Goal: Contribute content: Add original content to the website for others to see

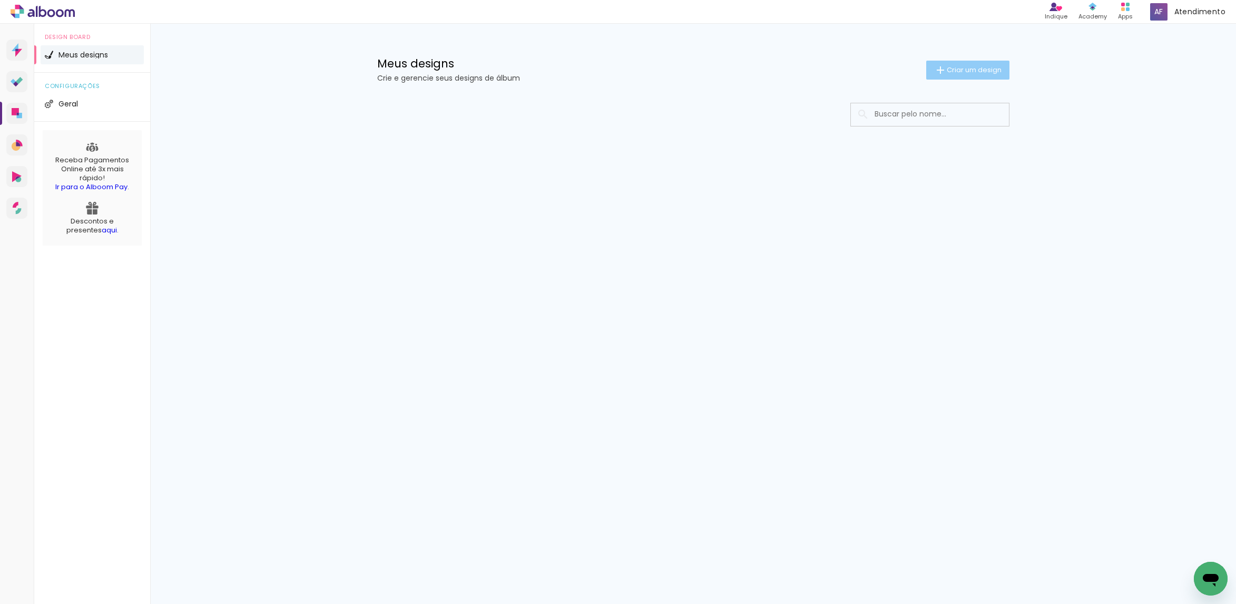
click at [974, 76] on paper-button "Criar um design" at bounding box center [967, 70] width 83 height 19
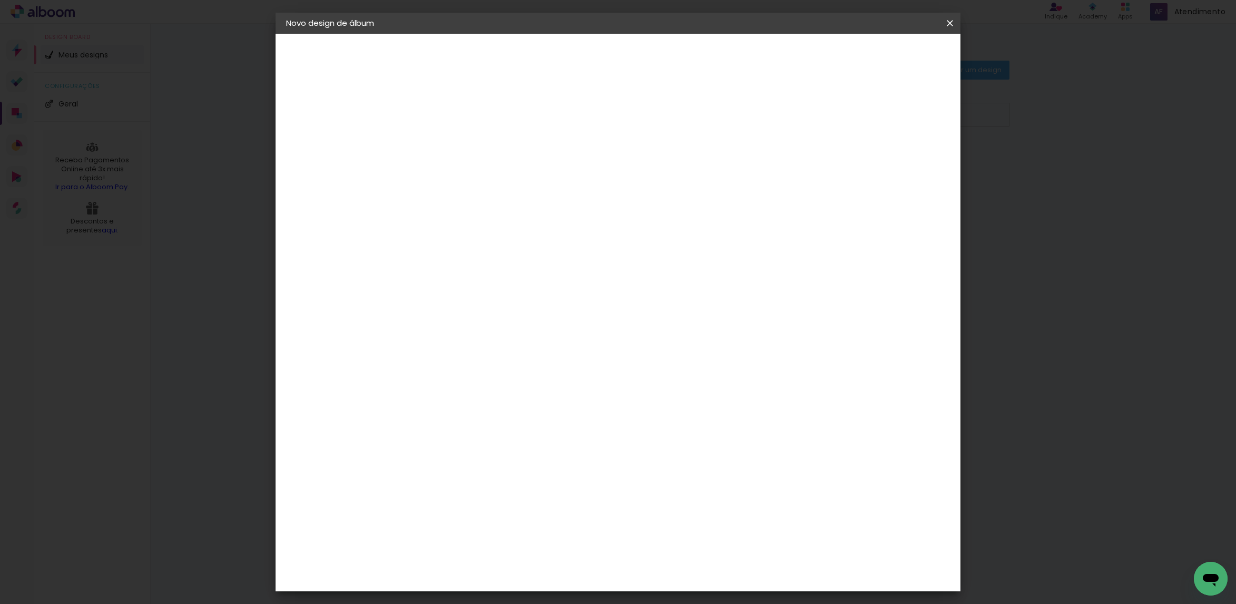
click at [459, 143] on input at bounding box center [459, 141] width 0 height 16
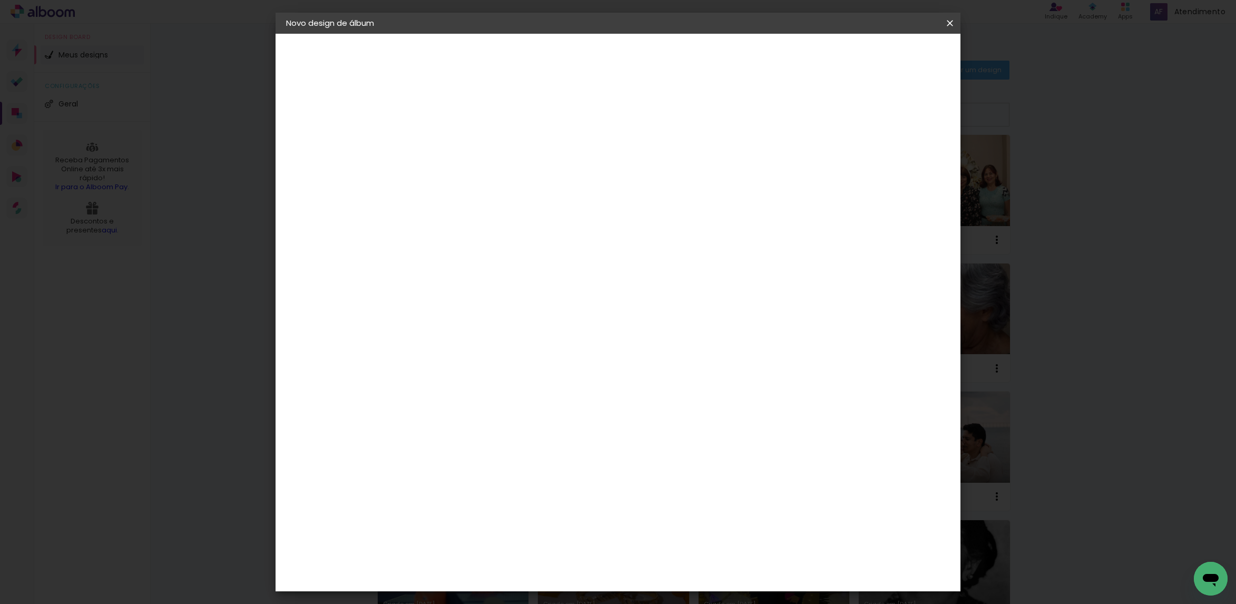
type input "b"
type input "bebê"
type paper-input "bebê"
click at [0, 0] on slot "Avançar" at bounding box center [0, 0] width 0 height 0
click at [656, 154] on paper-item "Tamanho Livre" at bounding box center [605, 160] width 101 height 23
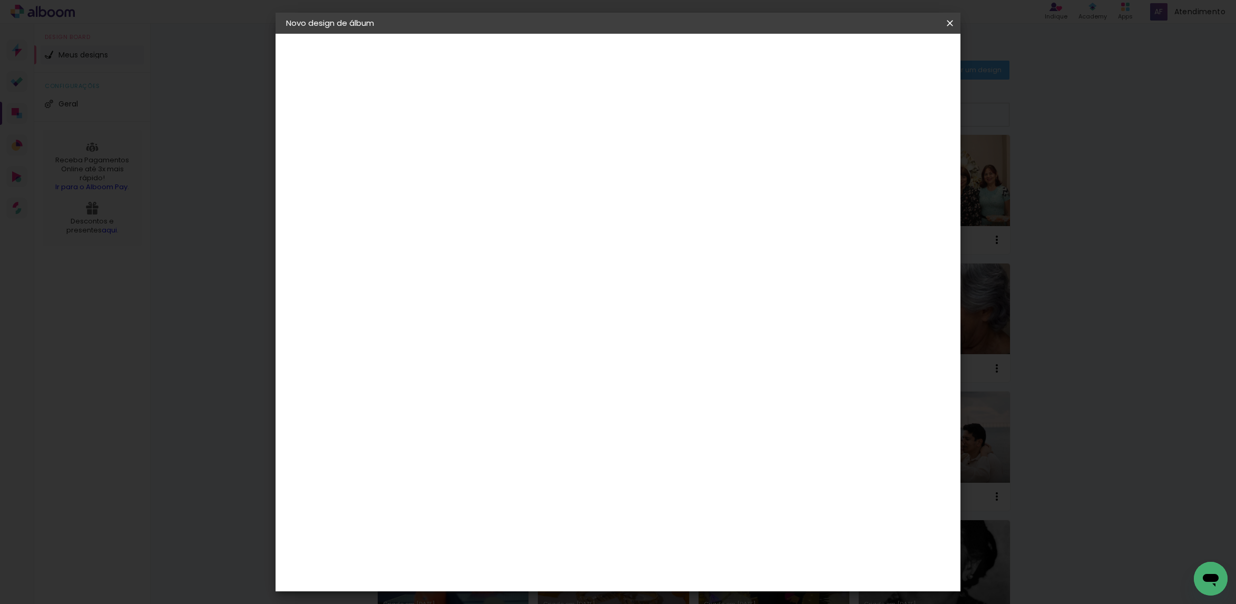
click at [0, 0] on slot "Avançar" at bounding box center [0, 0] width 0 height 0
click at [678, 438] on input "60" at bounding box center [674, 438] width 27 height 16
click at [436, 296] on input "30" at bounding box center [425, 298] width 27 height 16
drag, startPoint x: 424, startPoint y: 296, endPoint x: 453, endPoint y: 300, distance: 28.8
click at [453, 300] on paper-input-container "30 cm" at bounding box center [431, 299] width 47 height 26
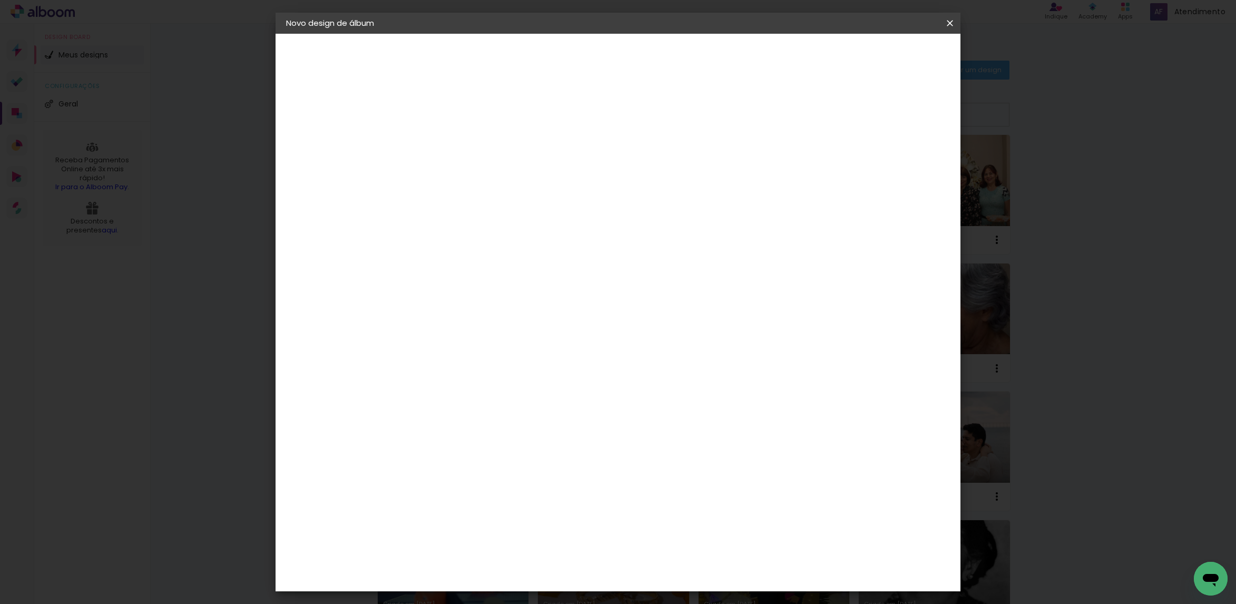
type input "20"
type paper-input "20"
click at [686, 370] on input "60" at bounding box center [674, 370] width 27 height 16
drag, startPoint x: 688, startPoint y: 370, endPoint x: 666, endPoint y: 361, distance: 23.4
click at [664, 370] on div "60" at bounding box center [681, 370] width 40 height 16
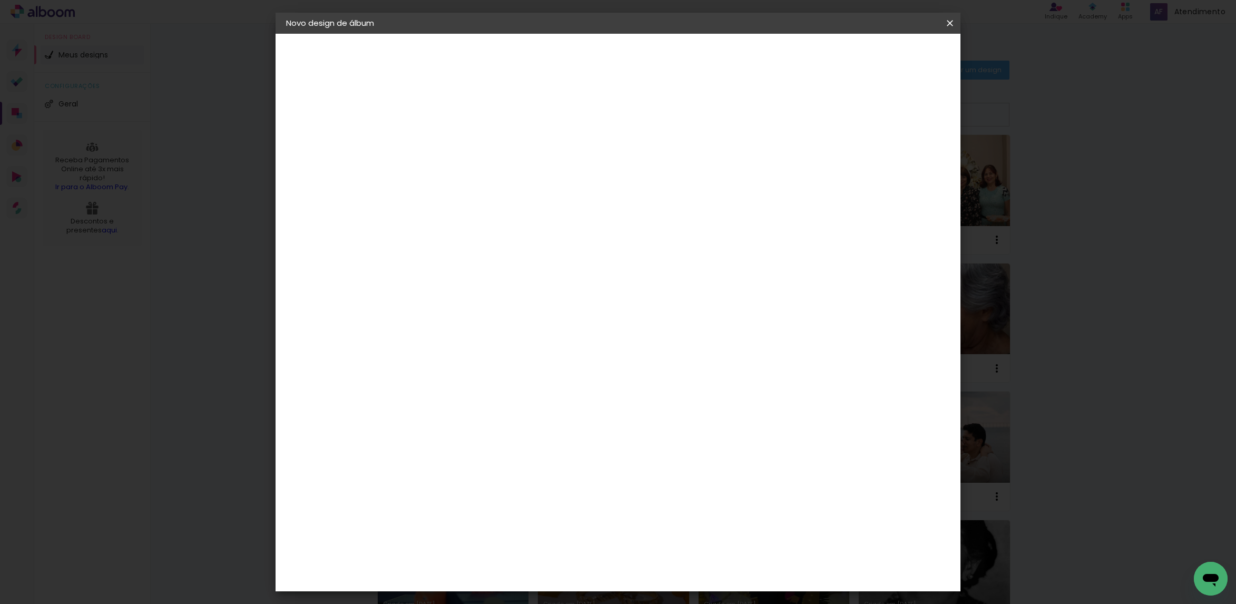
type paper-input "60"
click at [685, 372] on input "60" at bounding box center [674, 370] width 27 height 16
type input "15"
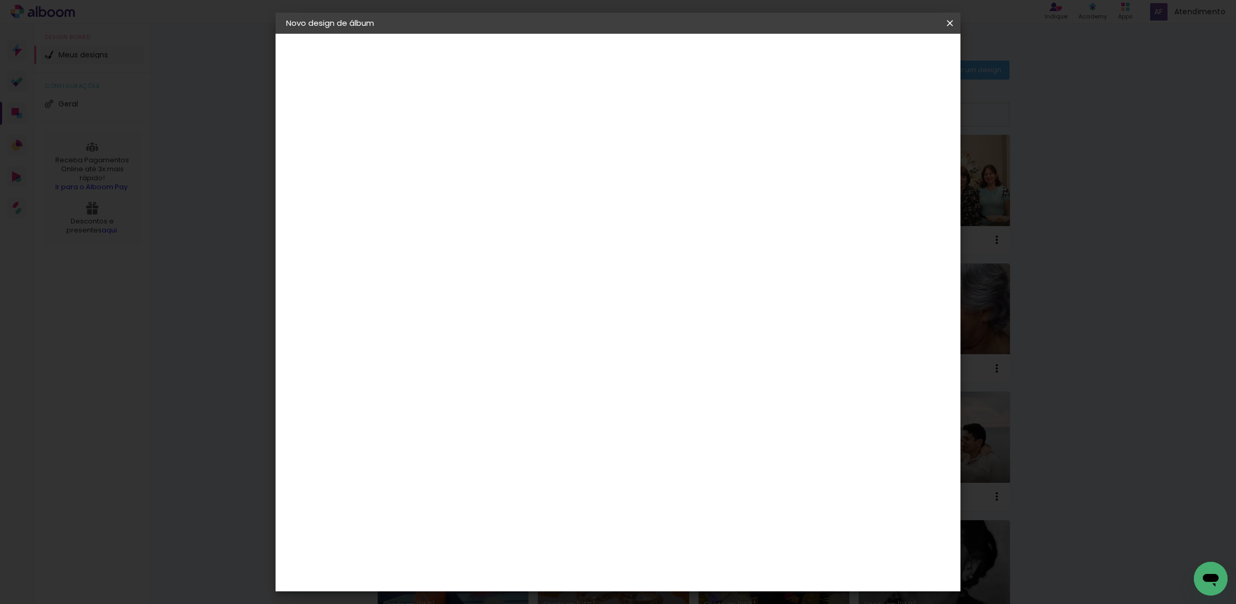
type paper-input "15"
click at [479, 405] on input "20" at bounding box center [468, 412] width 27 height 16
drag, startPoint x: 484, startPoint y: 407, endPoint x: 467, endPoint y: 408, distance: 17.4
click at [467, 408] on div "20" at bounding box center [475, 412] width 40 height 16
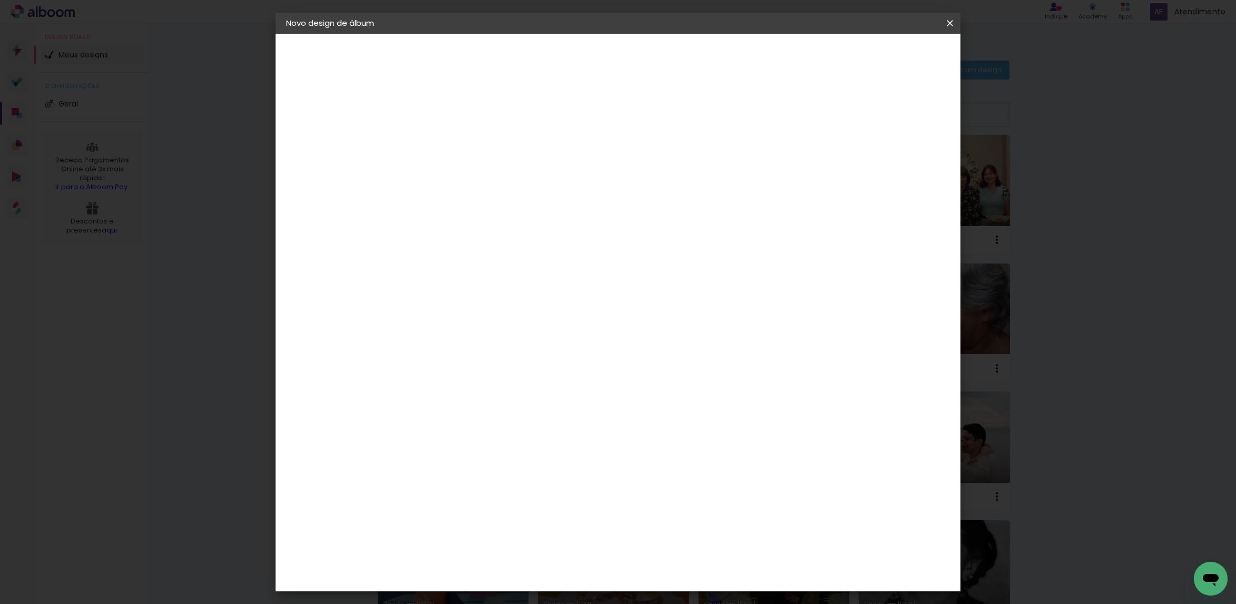
click at [794, 57] on span "Iniciar design" at bounding box center [770, 55] width 48 height 7
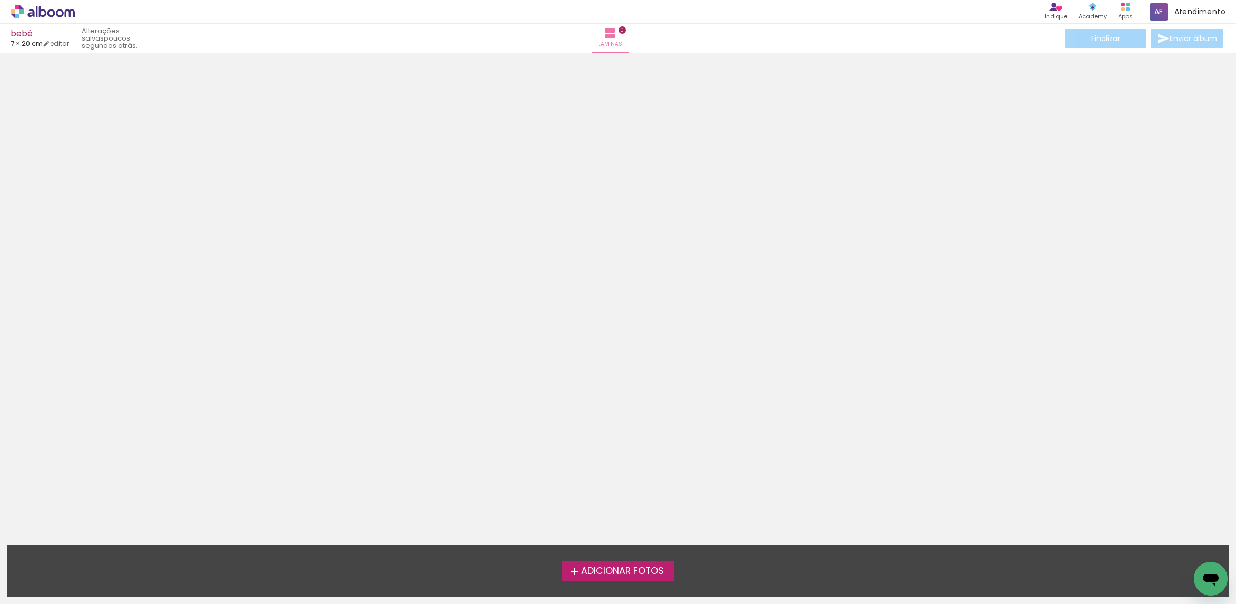
click at [649, 570] on span "Adicionar Fotos" at bounding box center [622, 571] width 83 height 9
click at [0, 0] on input "file" at bounding box center [0, 0] width 0 height 0
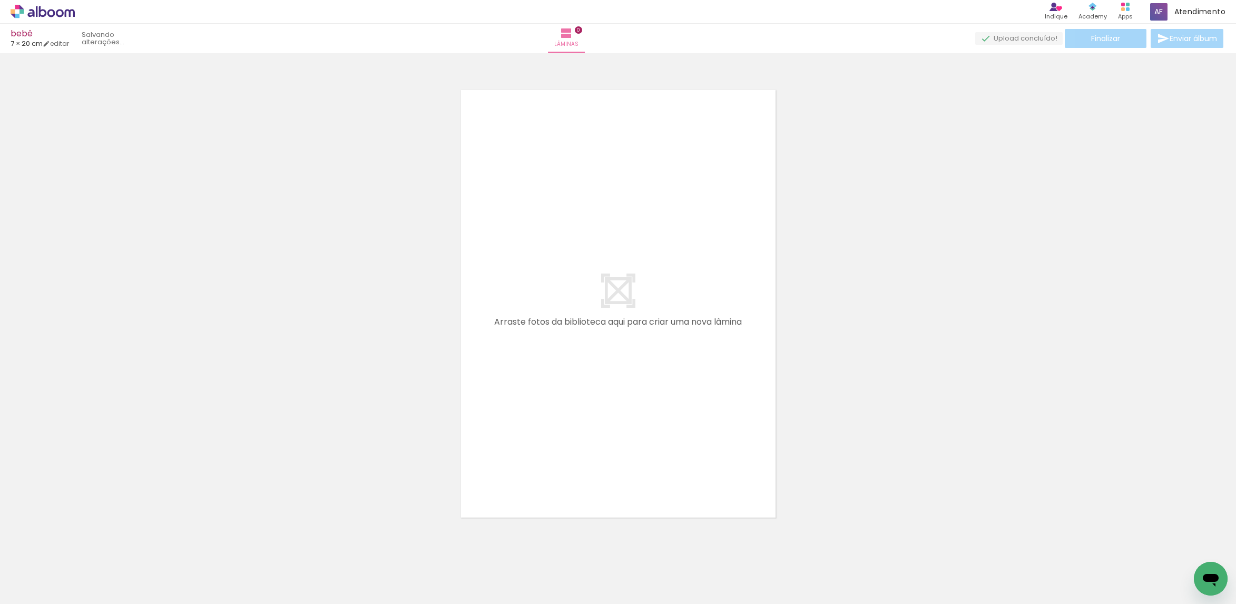
scroll to position [13, 0]
drag, startPoint x: 283, startPoint y: 562, endPoint x: 534, endPoint y: 353, distance: 327.1
click at [534, 353] on quentale-workspace at bounding box center [618, 302] width 1236 height 604
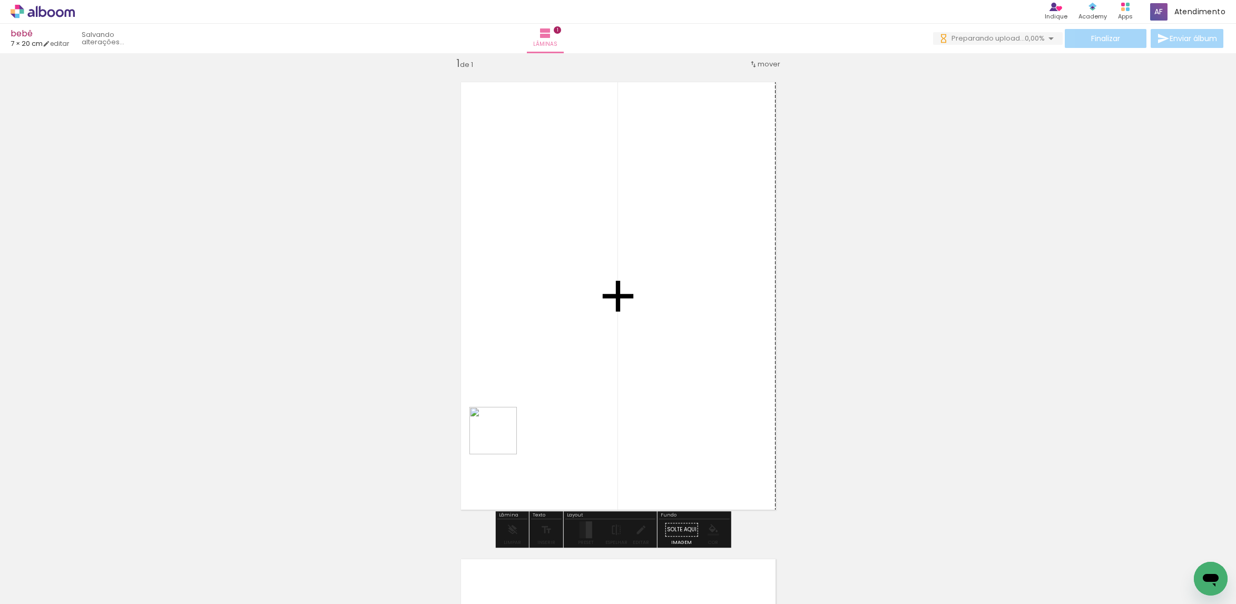
drag, startPoint x: 222, startPoint y: 572, endPoint x: 625, endPoint y: 397, distance: 439.2
click at [625, 397] on quentale-workspace at bounding box center [618, 302] width 1236 height 604
drag, startPoint x: 168, startPoint y: 567, endPoint x: 620, endPoint y: 384, distance: 487.6
click at [620, 384] on quentale-workspace at bounding box center [618, 302] width 1236 height 604
drag, startPoint x: 152, startPoint y: 563, endPoint x: 644, endPoint y: 363, distance: 531.1
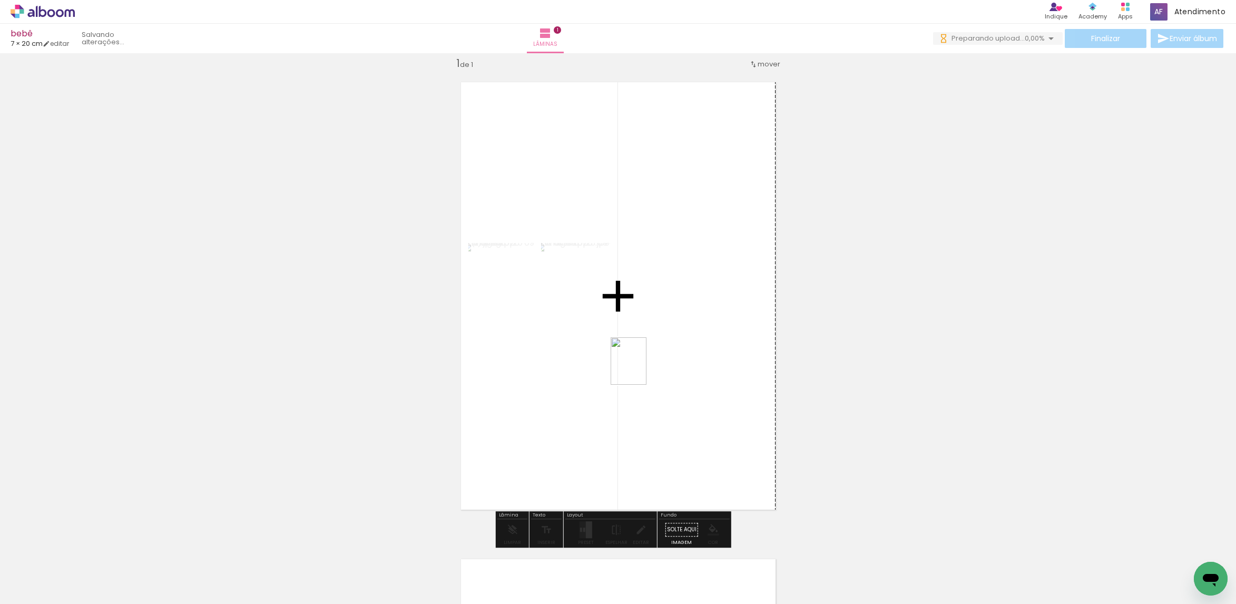
click at [643, 368] on quentale-workspace at bounding box center [618, 302] width 1236 height 604
drag, startPoint x: 581, startPoint y: 535, endPoint x: 687, endPoint y: 470, distance: 124.5
click at [581, 534] on div at bounding box center [583, 529] width 6 height 17
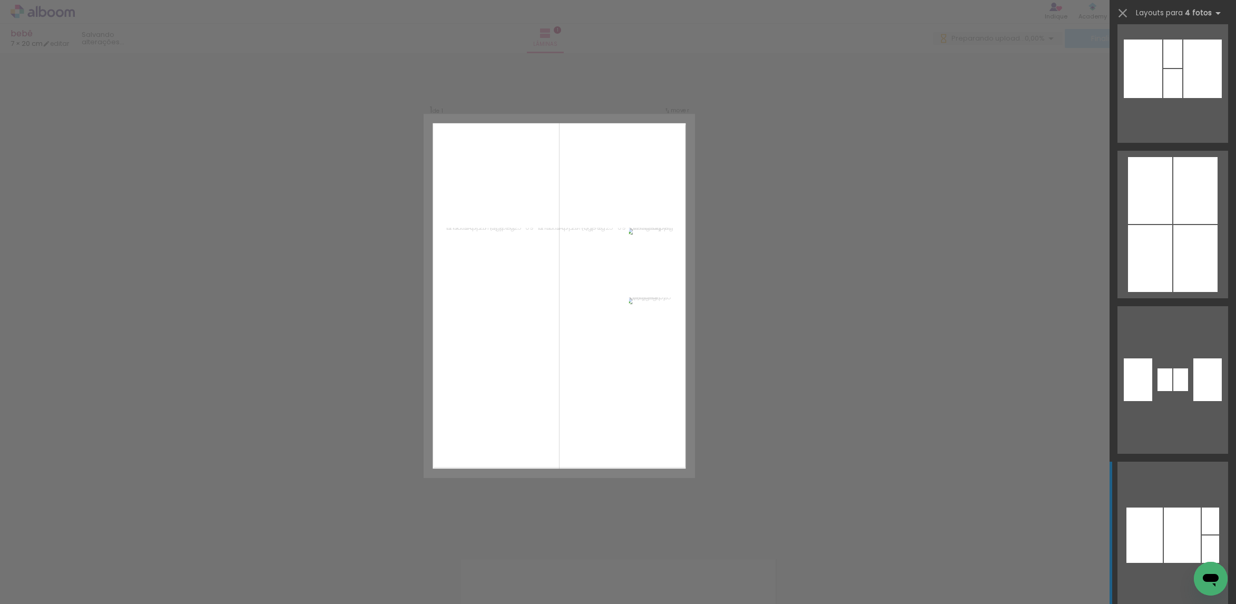
scroll to position [4664, 0]
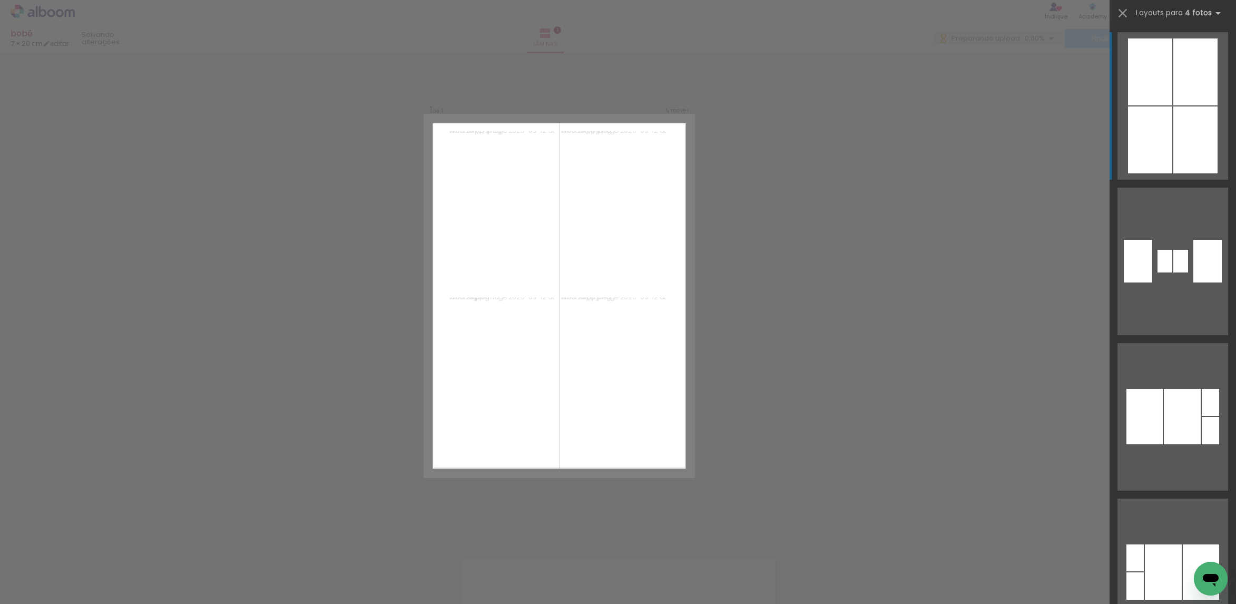
click at [1183, 130] on div at bounding box center [1196, 139] width 44 height 67
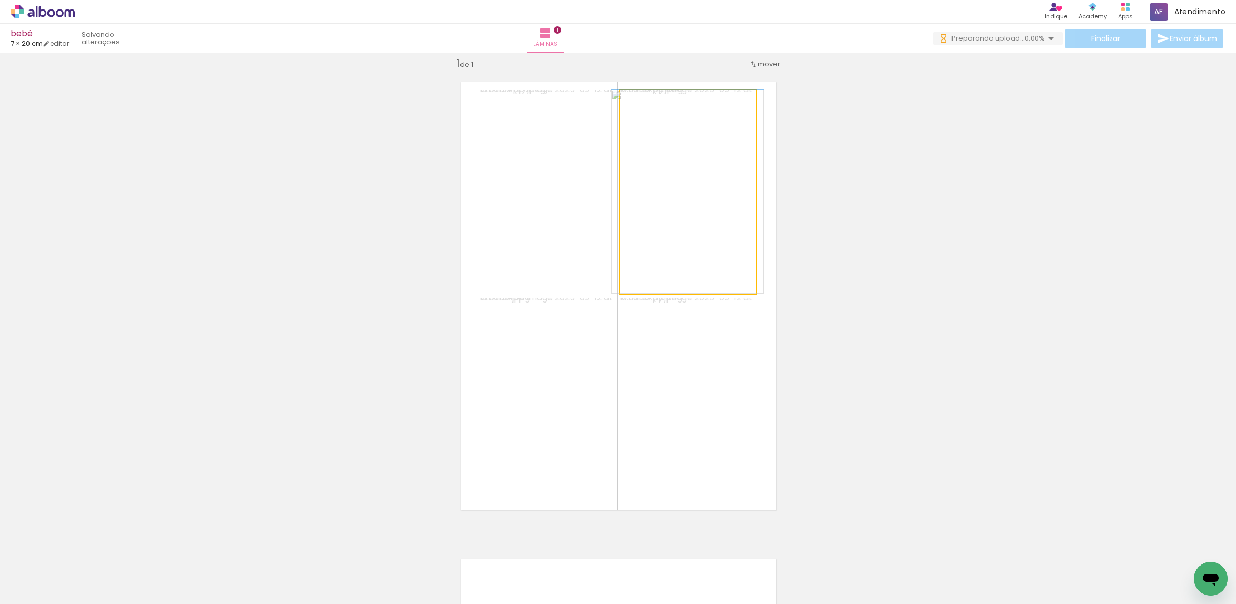
click at [723, 177] on quentale-photo at bounding box center [687, 192] width 135 height 204
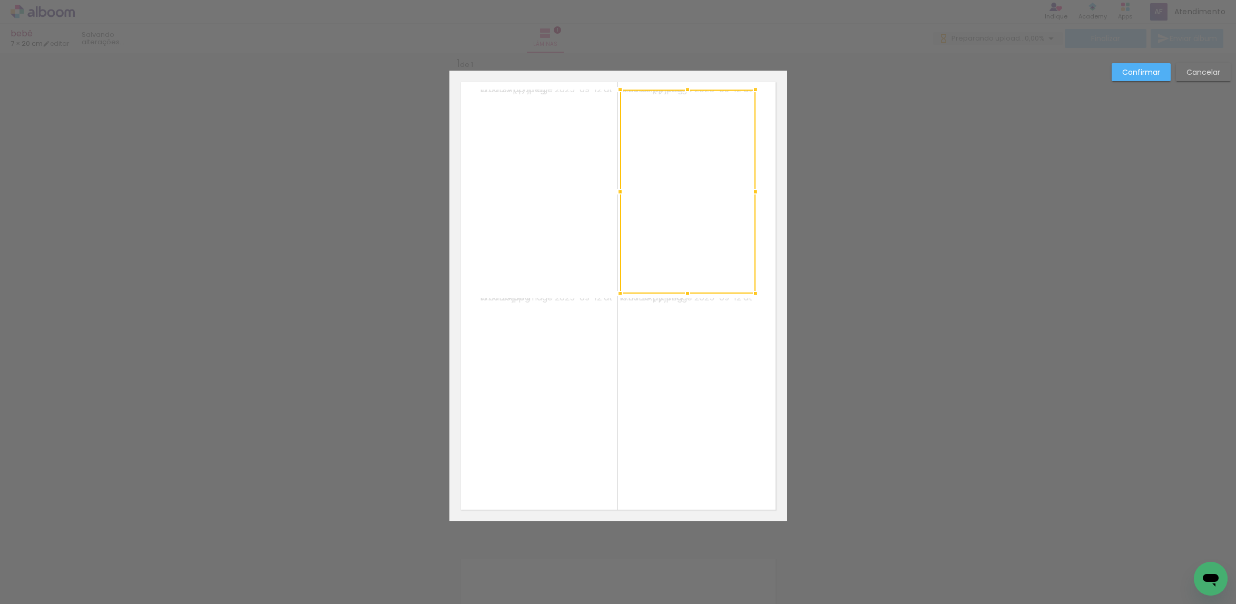
click at [708, 366] on quentale-photo at bounding box center [687, 400] width 135 height 204
click at [527, 381] on quentale-photo at bounding box center [548, 400] width 135 height 204
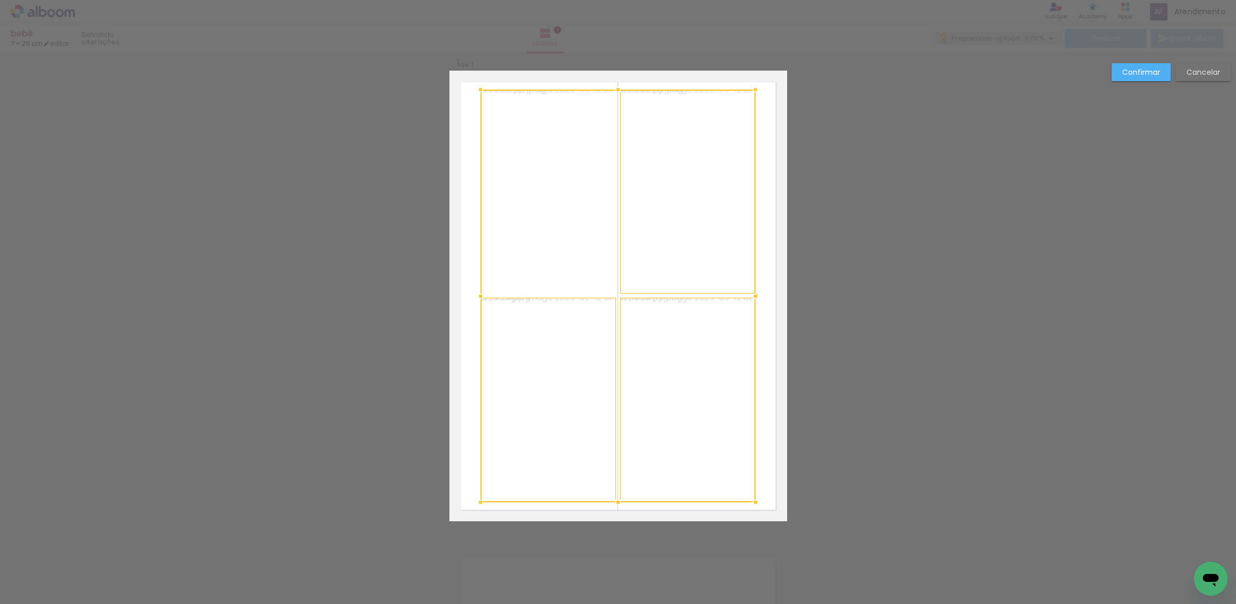
click at [529, 247] on div at bounding box center [618, 296] width 275 height 413
drag, startPoint x: 754, startPoint y: 87, endPoint x: 768, endPoint y: 87, distance: 14.2
click at [768, 87] on div at bounding box center [769, 89] width 21 height 21
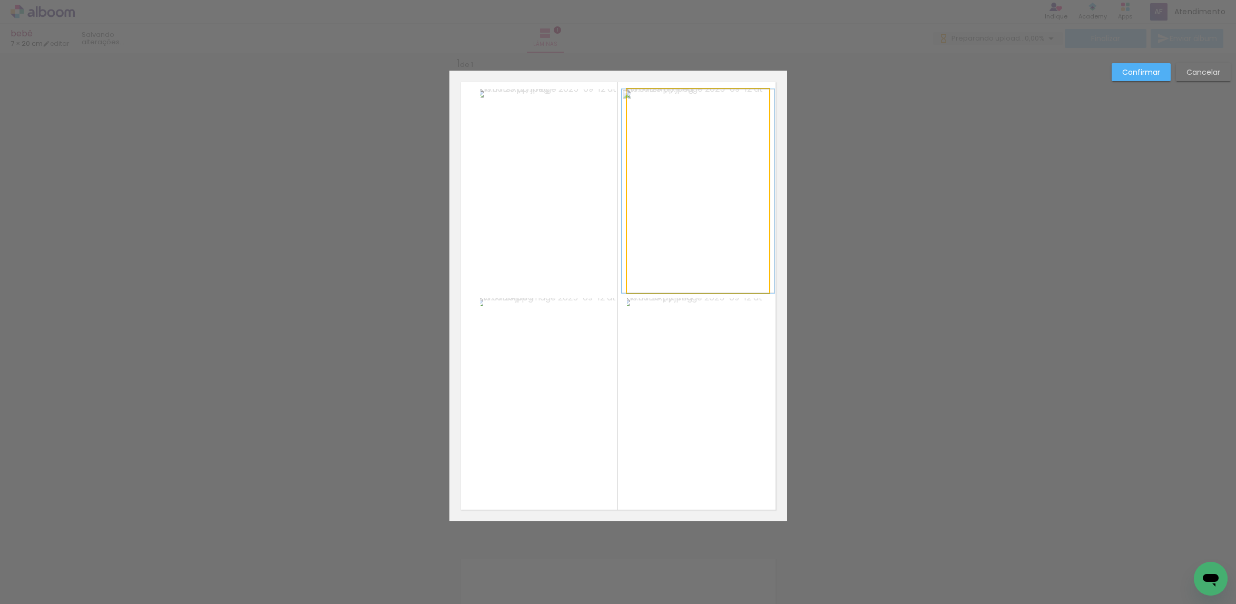
drag, startPoint x: 726, startPoint y: 141, endPoint x: 631, endPoint y: 242, distance: 138.7
click at [726, 141] on quentale-photo at bounding box center [698, 191] width 142 height 204
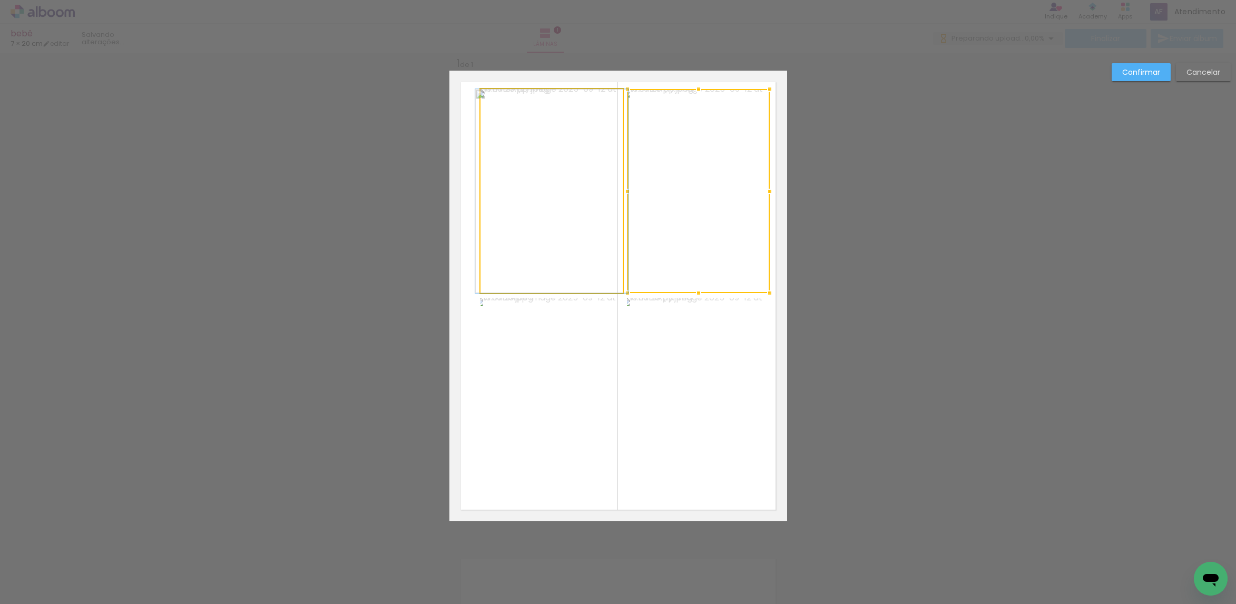
drag, startPoint x: 574, startPoint y: 230, endPoint x: 645, endPoint y: 370, distance: 157.4
click at [574, 229] on quentale-photo at bounding box center [552, 191] width 142 height 204
drag, startPoint x: 750, startPoint y: 397, endPoint x: 739, endPoint y: 401, distance: 11.5
click at [749, 397] on quentale-photo at bounding box center [698, 400] width 142 height 204
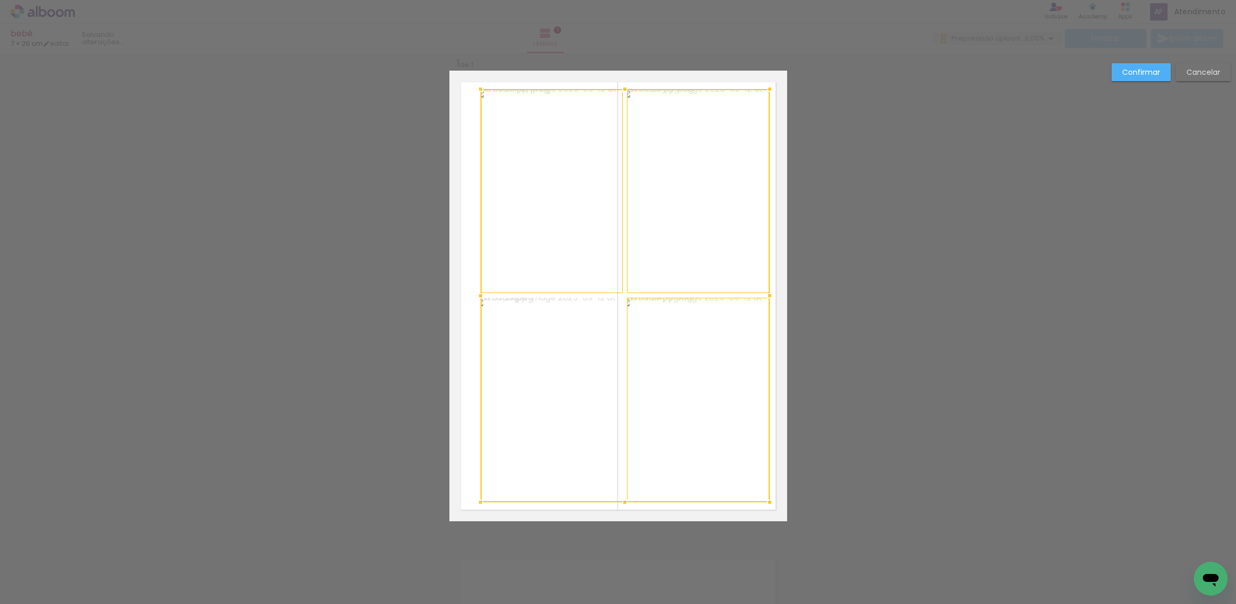
click at [544, 427] on div at bounding box center [625, 295] width 289 height 413
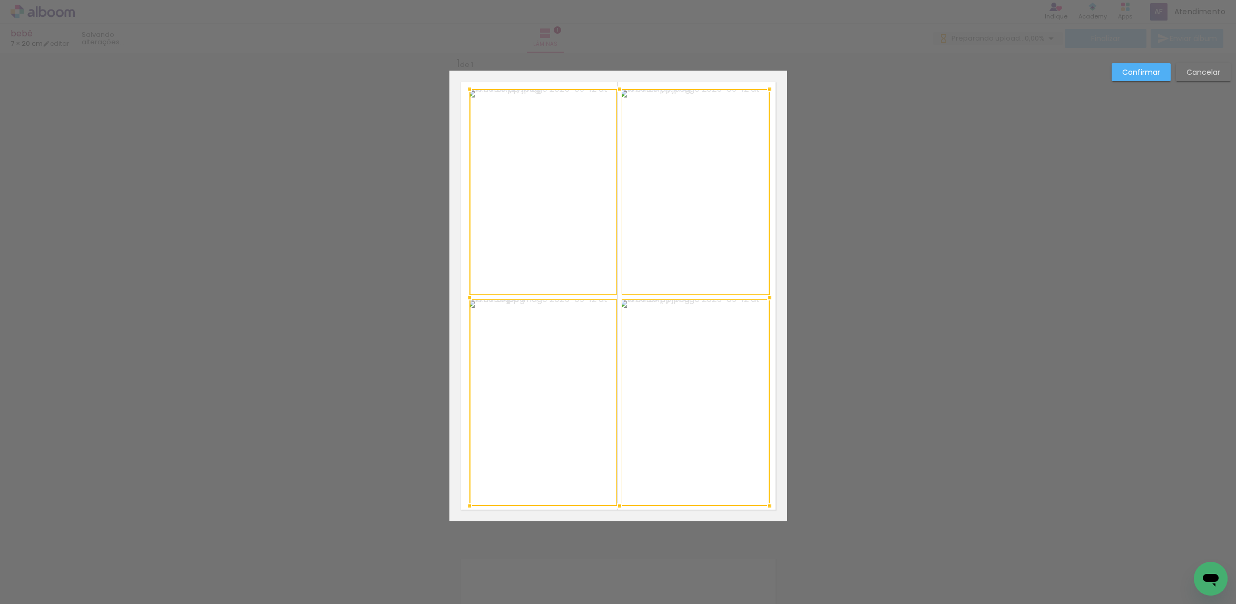
drag, startPoint x: 477, startPoint y: 502, endPoint x: 466, endPoint y: 505, distance: 11.5
click at [466, 505] on div at bounding box center [469, 505] width 21 height 21
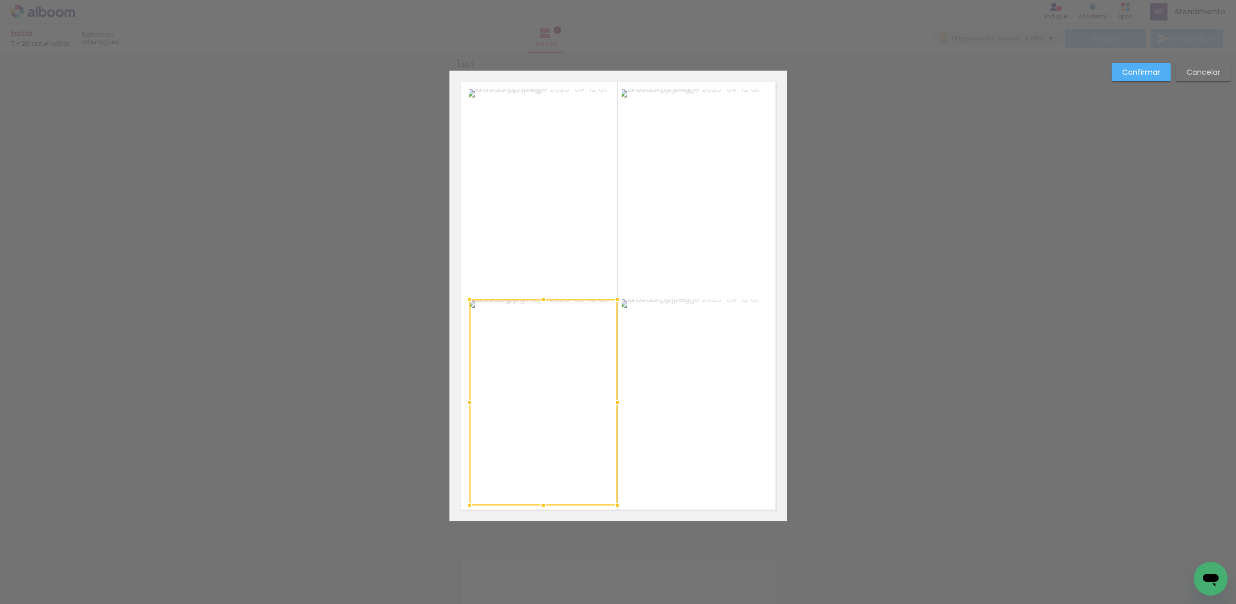
drag, startPoint x: 1149, startPoint y: 66, endPoint x: 1066, endPoint y: 83, distance: 85.4
click at [1147, 66] on paper-button "Confirmar" at bounding box center [1141, 72] width 59 height 18
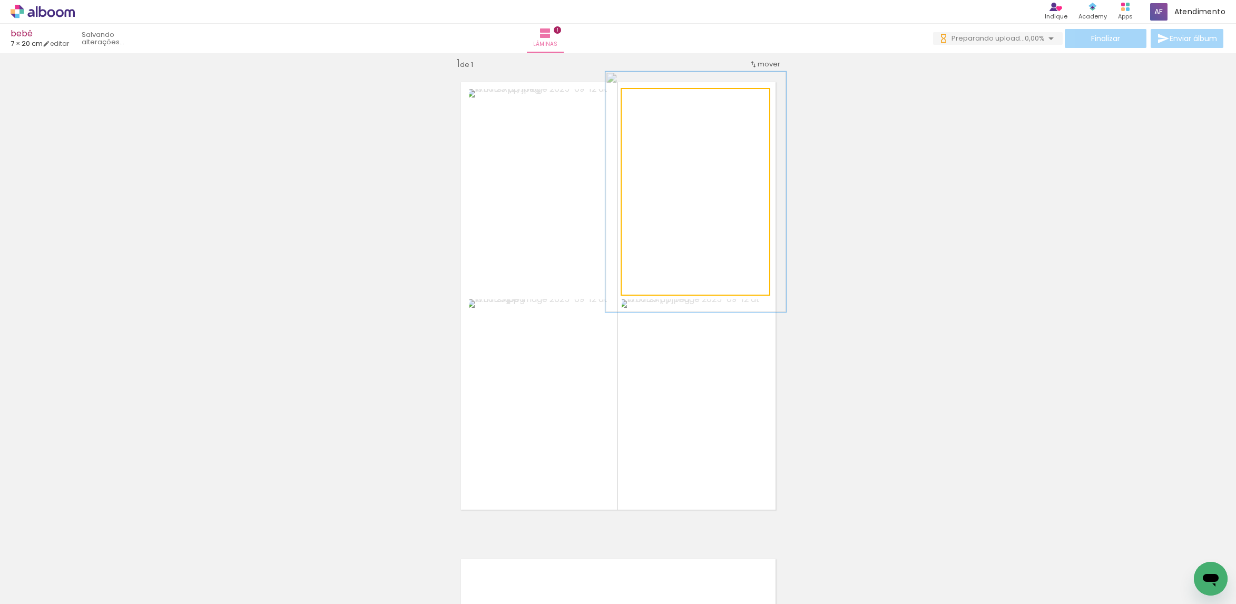
click at [648, 101] on div at bounding box center [652, 99] width 9 height 9
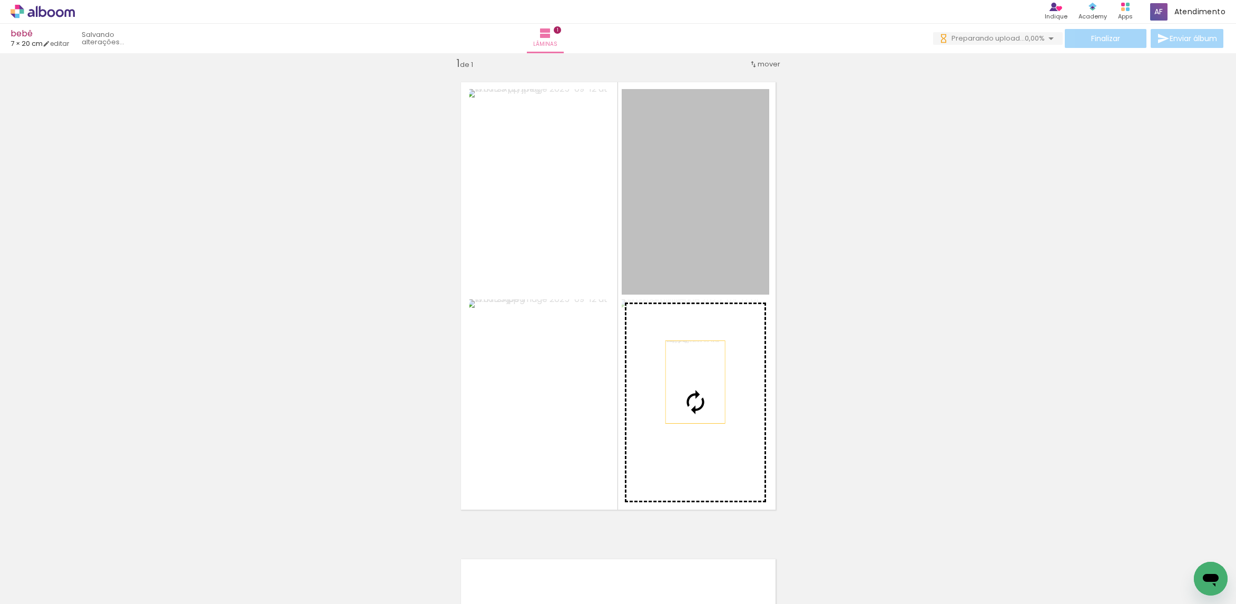
drag, startPoint x: 691, startPoint y: 223, endPoint x: 702, endPoint y: 394, distance: 171.1
click at [0, 0] on slot at bounding box center [0, 0] width 0 height 0
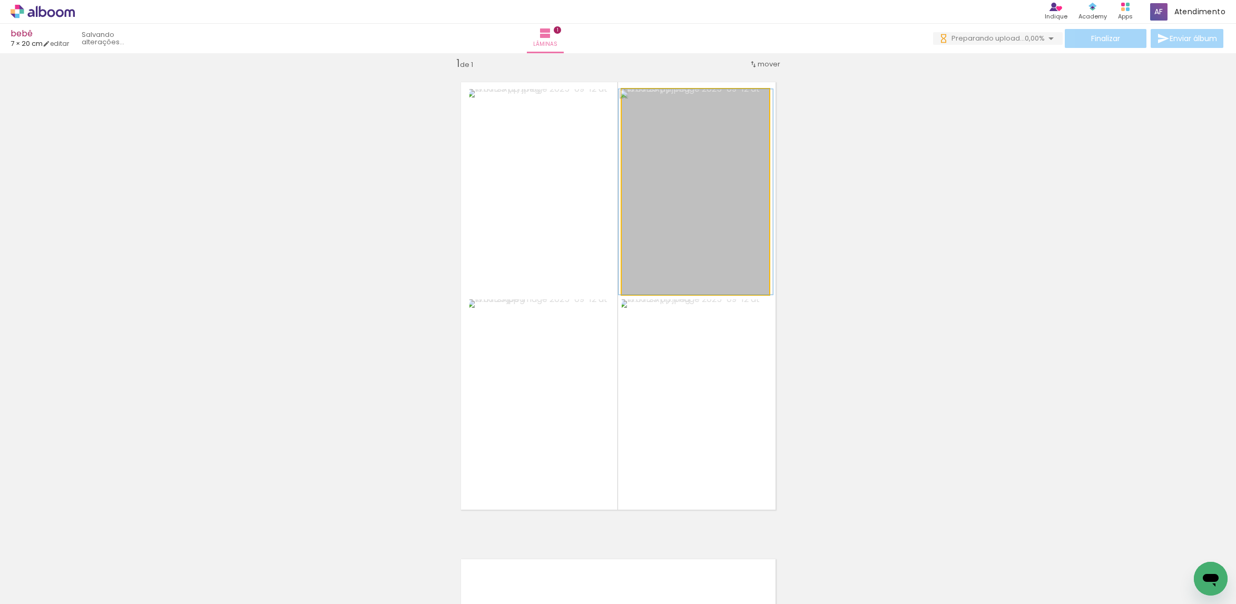
drag, startPoint x: 718, startPoint y: 191, endPoint x: 718, endPoint y: 185, distance: 6.3
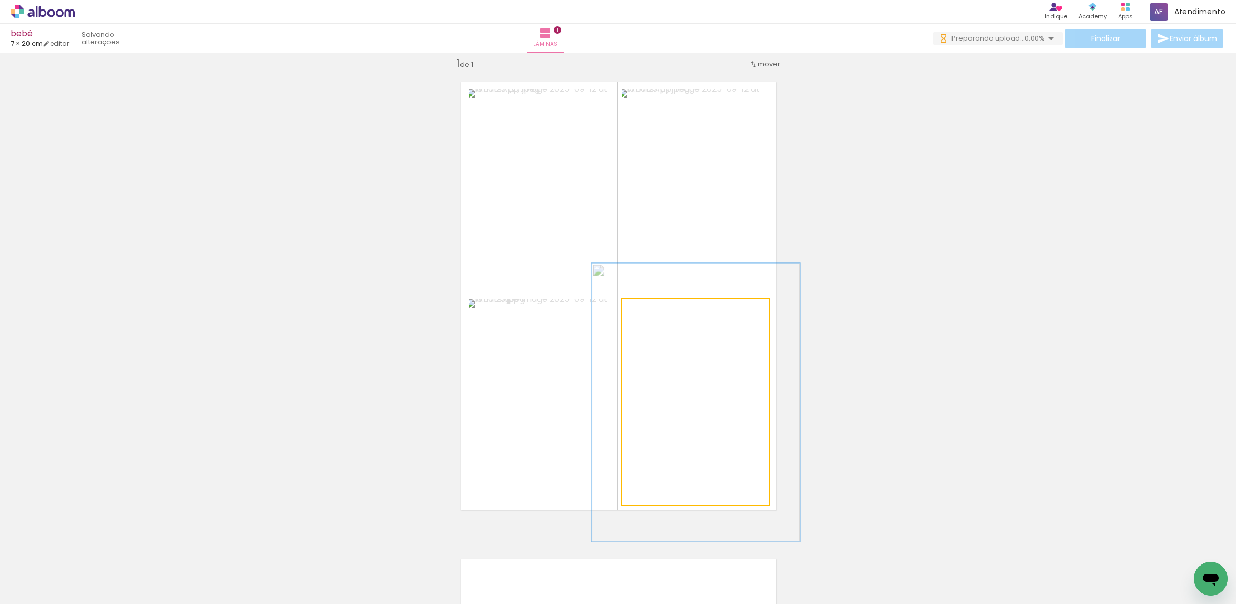
drag, startPoint x: 650, startPoint y: 310, endPoint x: 658, endPoint y: 310, distance: 7.4
click at [658, 310] on div at bounding box center [667, 310] width 41 height 17
type paper-slider "123"
click at [651, 310] on div at bounding box center [655, 310] width 9 height 9
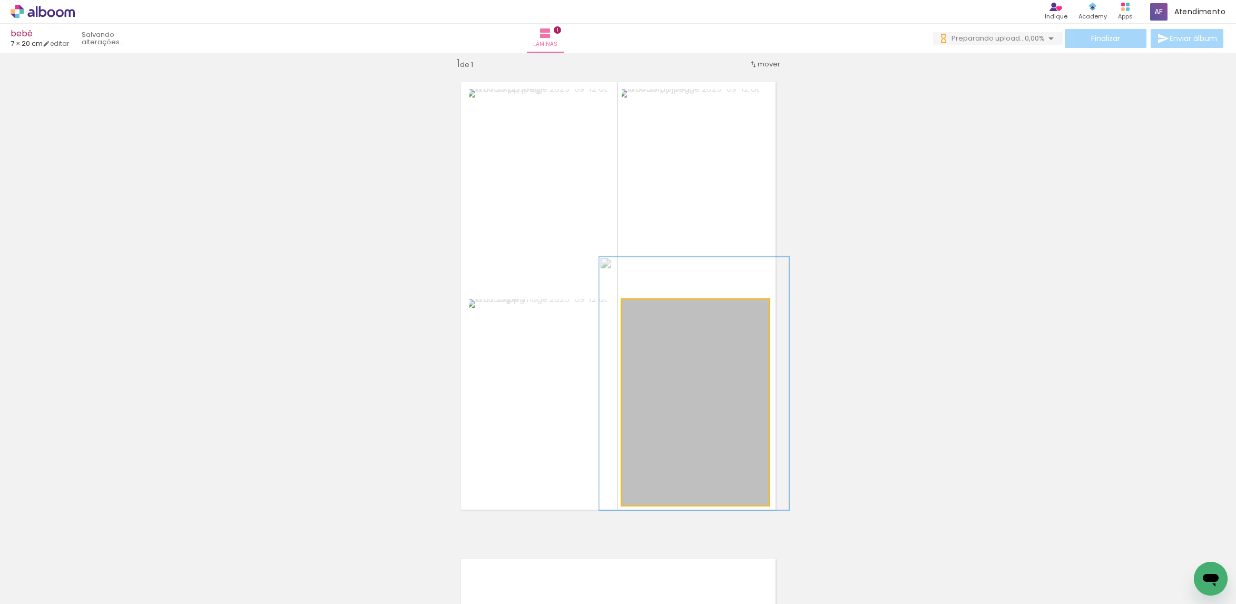
drag, startPoint x: 721, startPoint y: 370, endPoint x: 720, endPoint y: 352, distance: 19.0
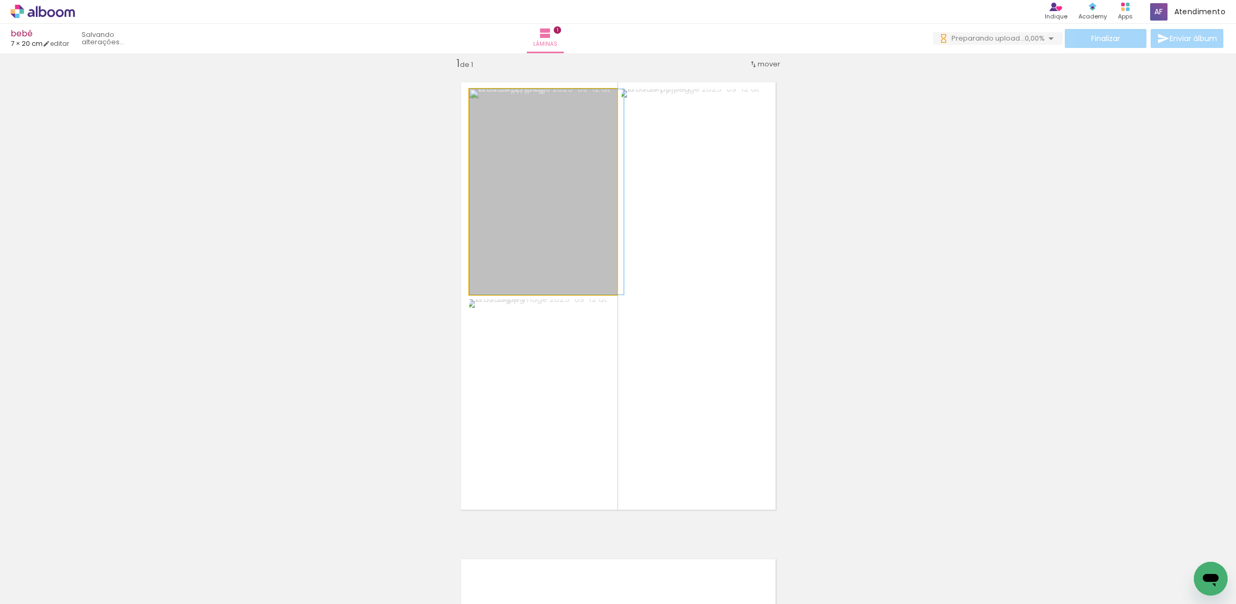
drag, startPoint x: 547, startPoint y: 179, endPoint x: 553, endPoint y: 179, distance: 6.3
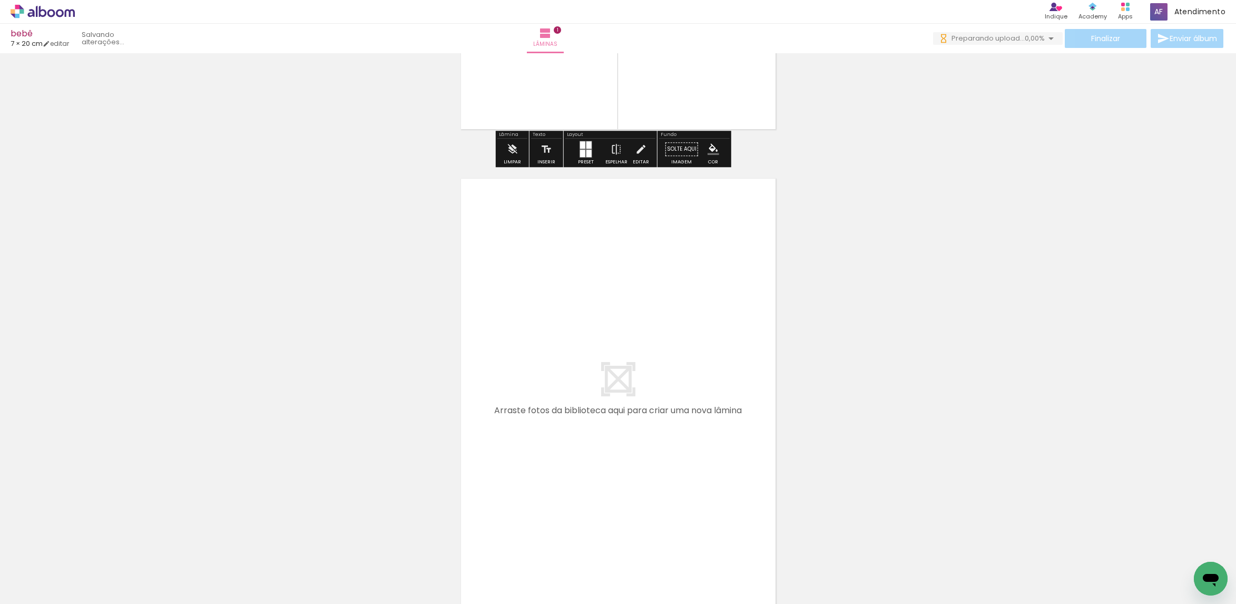
scroll to position [395, 0]
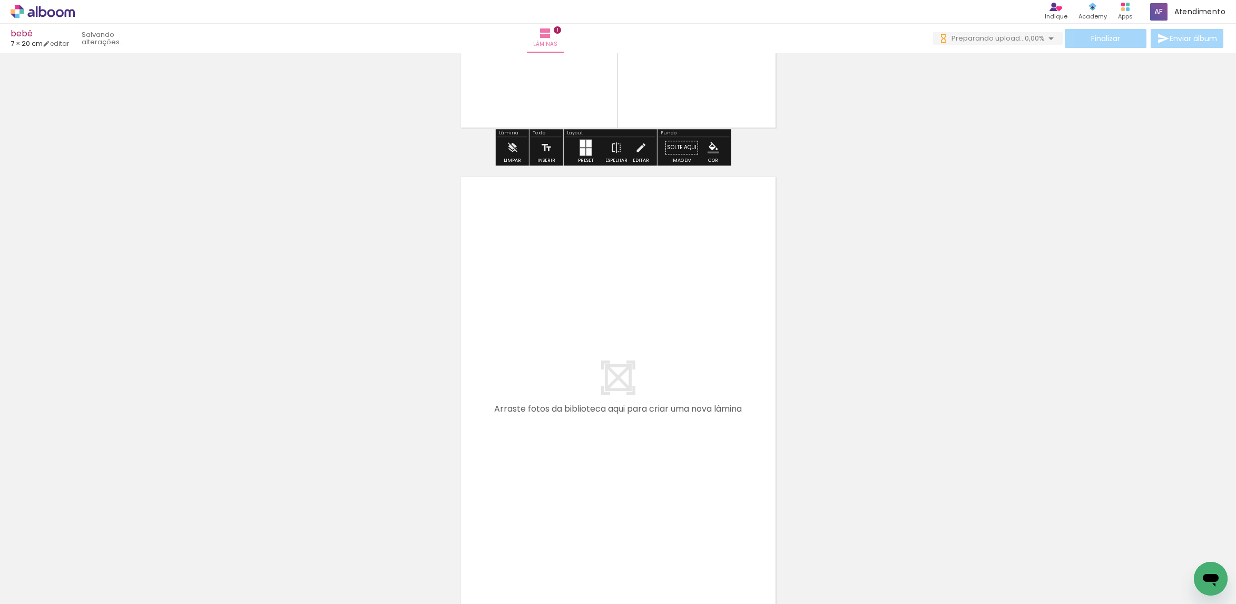
drag, startPoint x: 744, startPoint y: 280, endPoint x: 776, endPoint y: 249, distance: 45.1
click at [744, 278] on quentale-layouter at bounding box center [619, 390] width 338 height 451
click at [1093, 43] on div "Finalizar Enviar álbum" at bounding box center [1079, 38] width 292 height 19
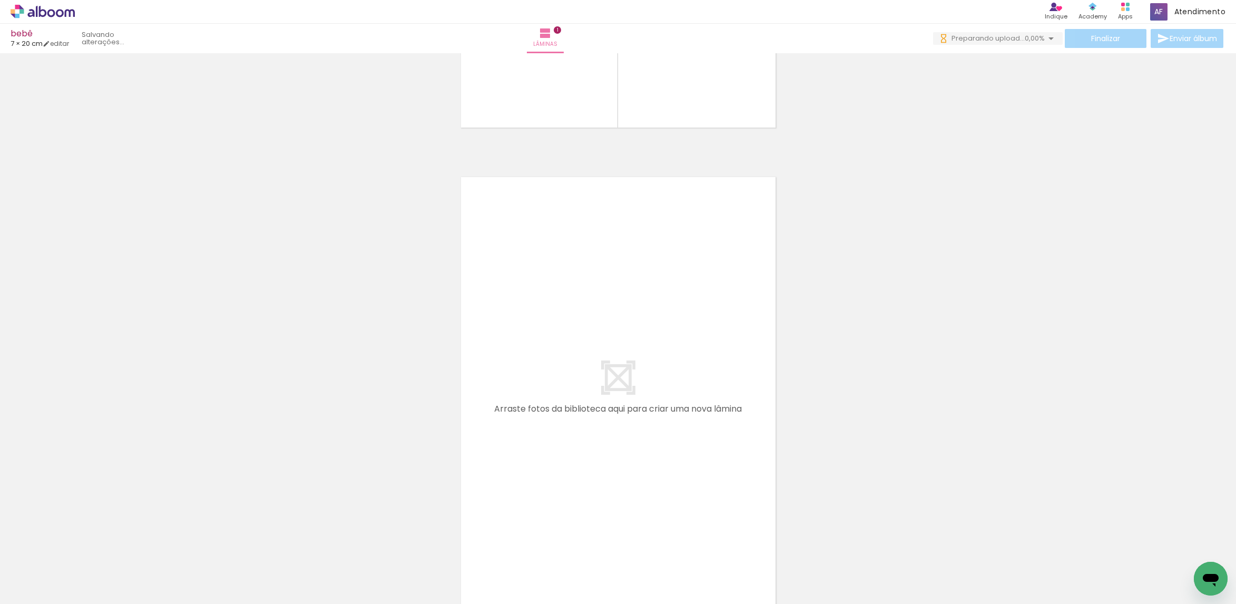
click at [1091, 41] on div "Finalizar Enviar álbum" at bounding box center [1079, 38] width 292 height 19
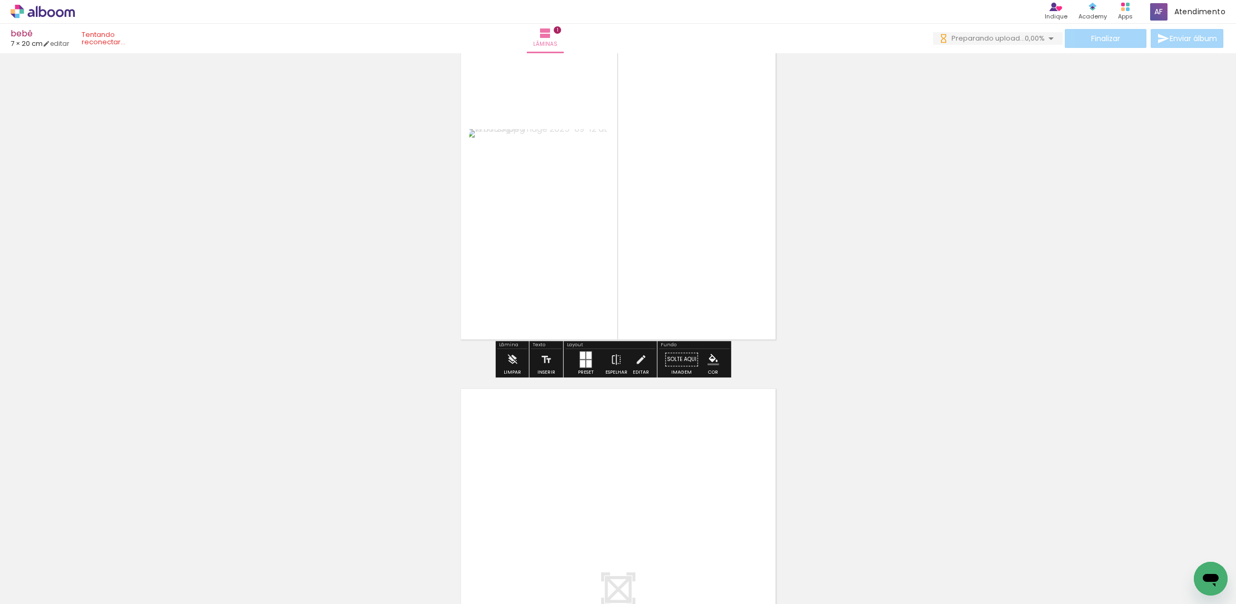
scroll to position [237, 0]
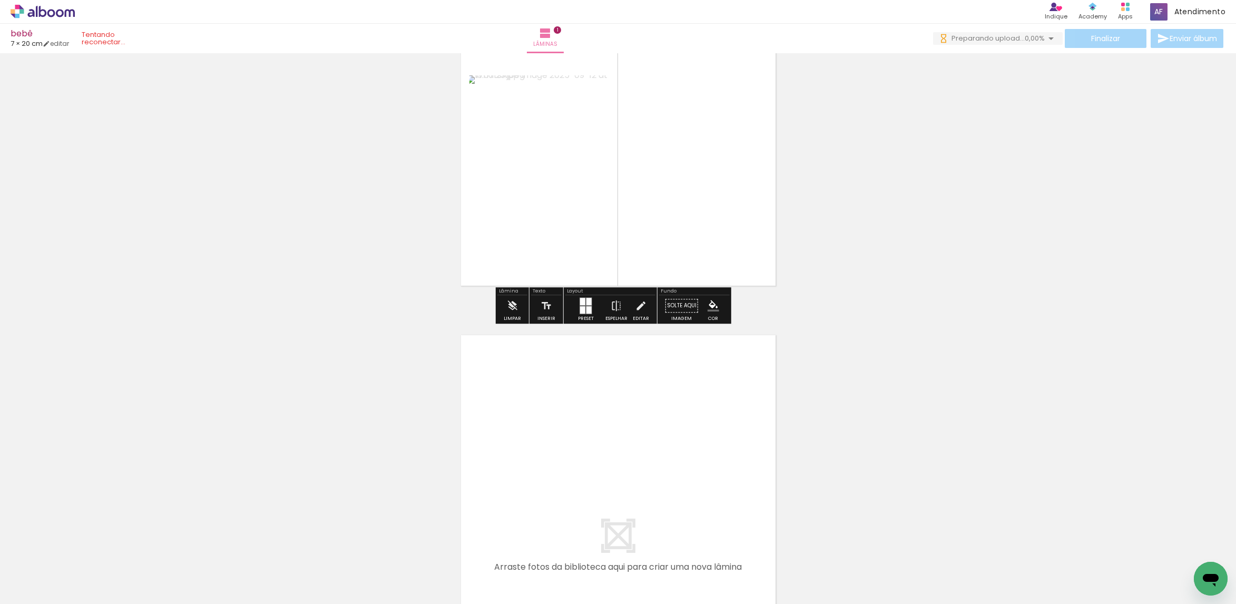
click at [1047, 40] on iron-icon at bounding box center [1051, 38] width 13 height 13
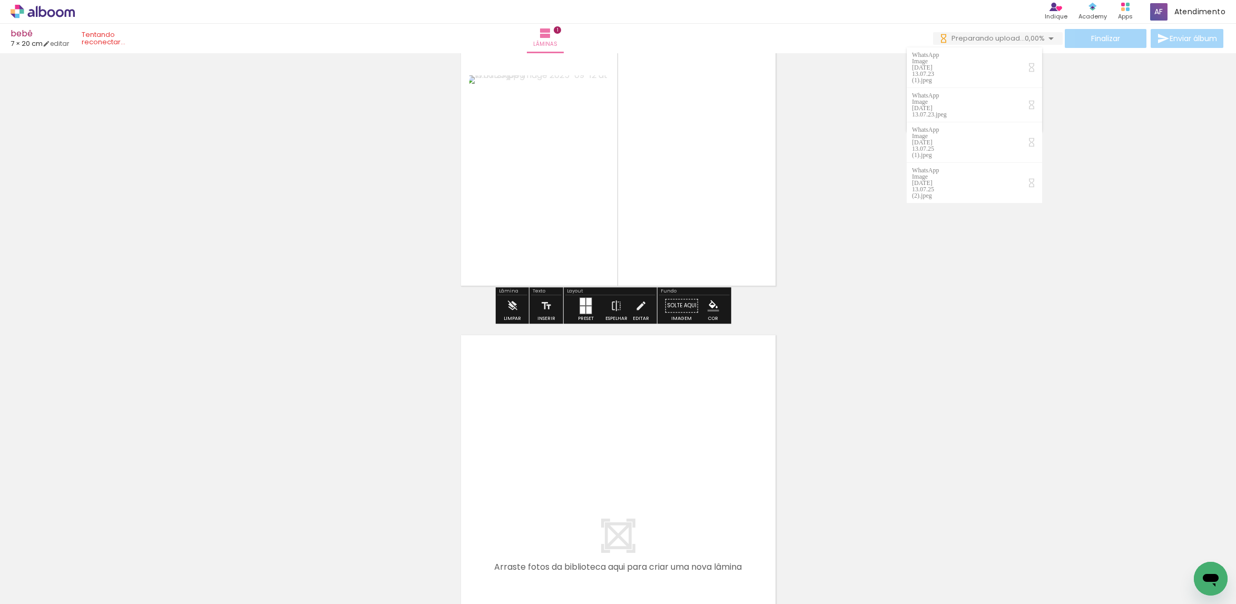
click at [939, 160] on div "Inserir lâmina 1 de 1" at bounding box center [618, 297] width 1236 height 954
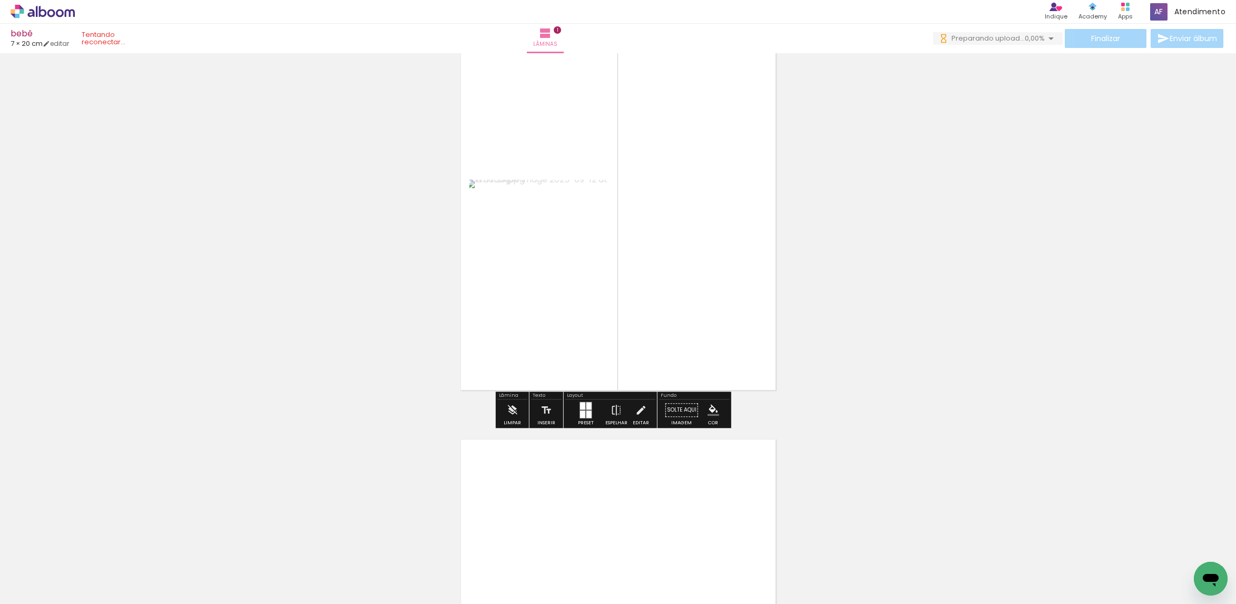
scroll to position [0, 0]
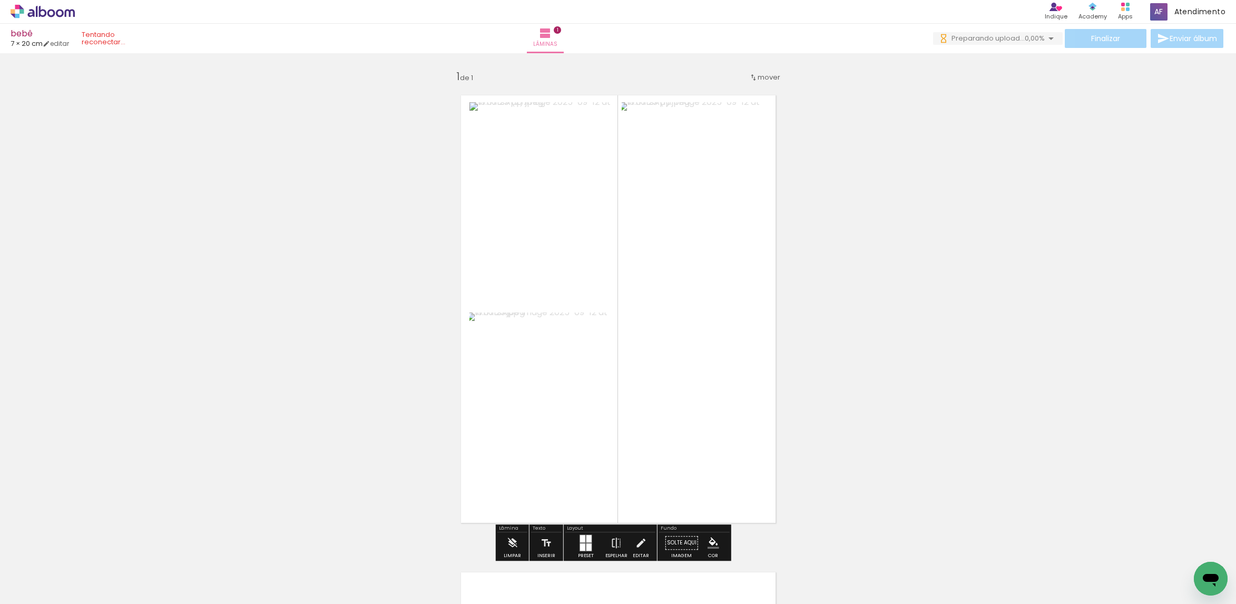
click at [1080, 41] on div "Finalizar Enviar álbum" at bounding box center [1079, 38] width 292 height 19
click at [1080, 40] on div "Finalizar Enviar álbum" at bounding box center [1079, 38] width 292 height 19
click at [125, 32] on quentale-status at bounding box center [115, 38] width 83 height 23
click at [123, 35] on quentale-status at bounding box center [115, 38] width 83 height 23
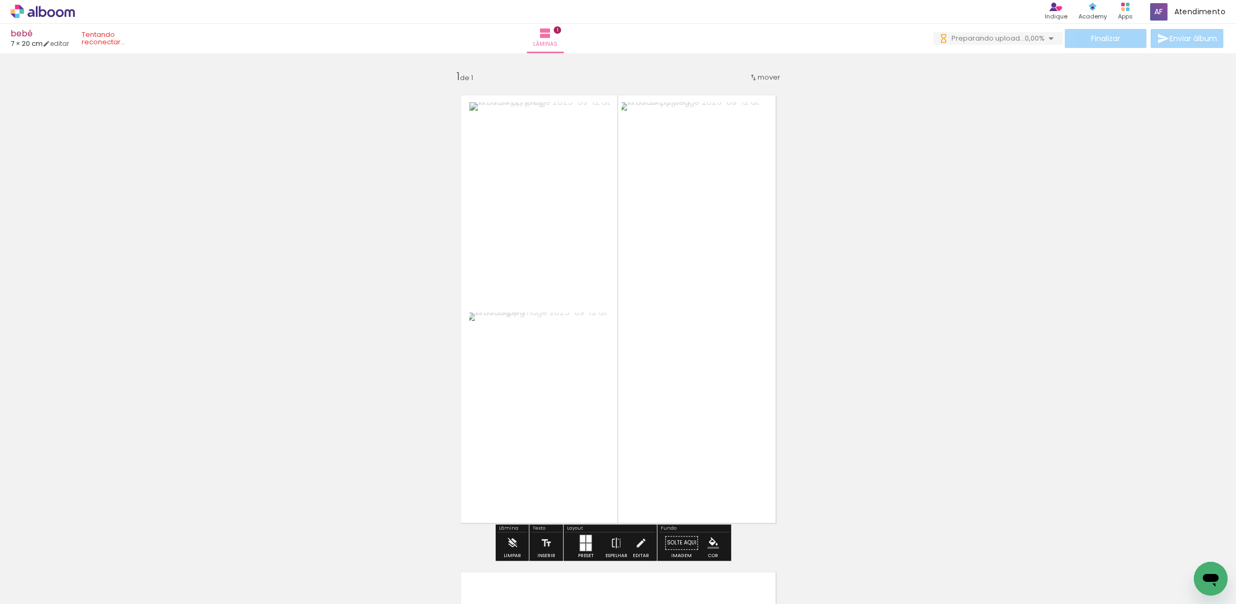
click at [123, 35] on quentale-status at bounding box center [115, 38] width 83 height 23
click at [1046, 40] on iron-icon at bounding box center [1051, 38] width 13 height 13
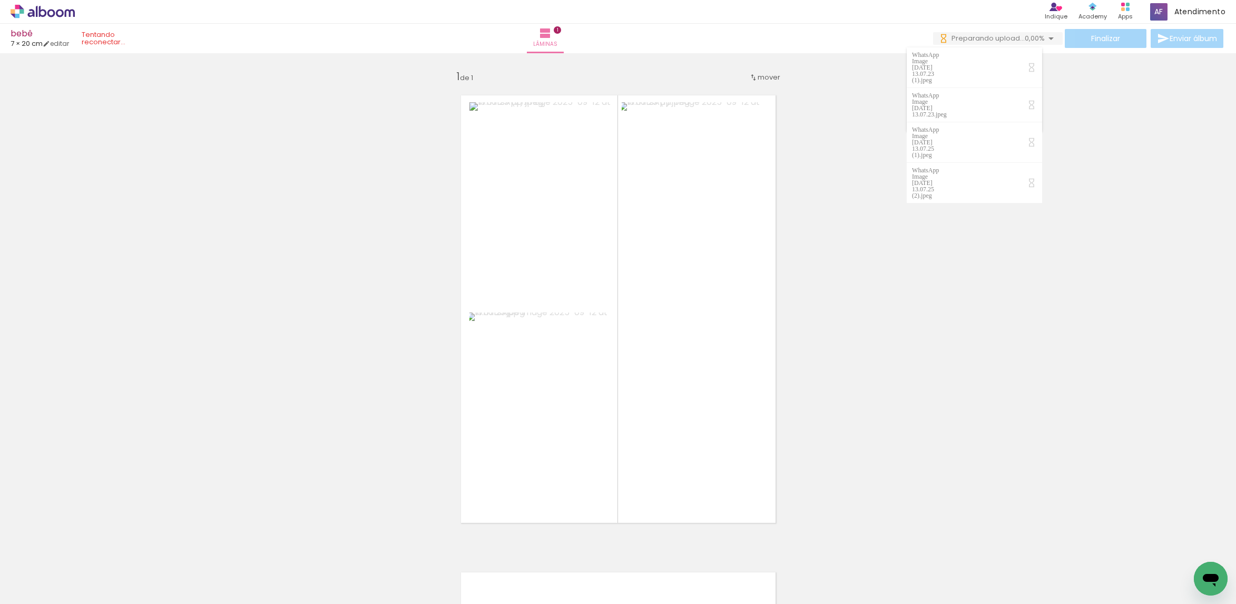
click at [1116, 117] on div "Inserir lâmina 1 de 1" at bounding box center [618, 534] width 1236 height 954
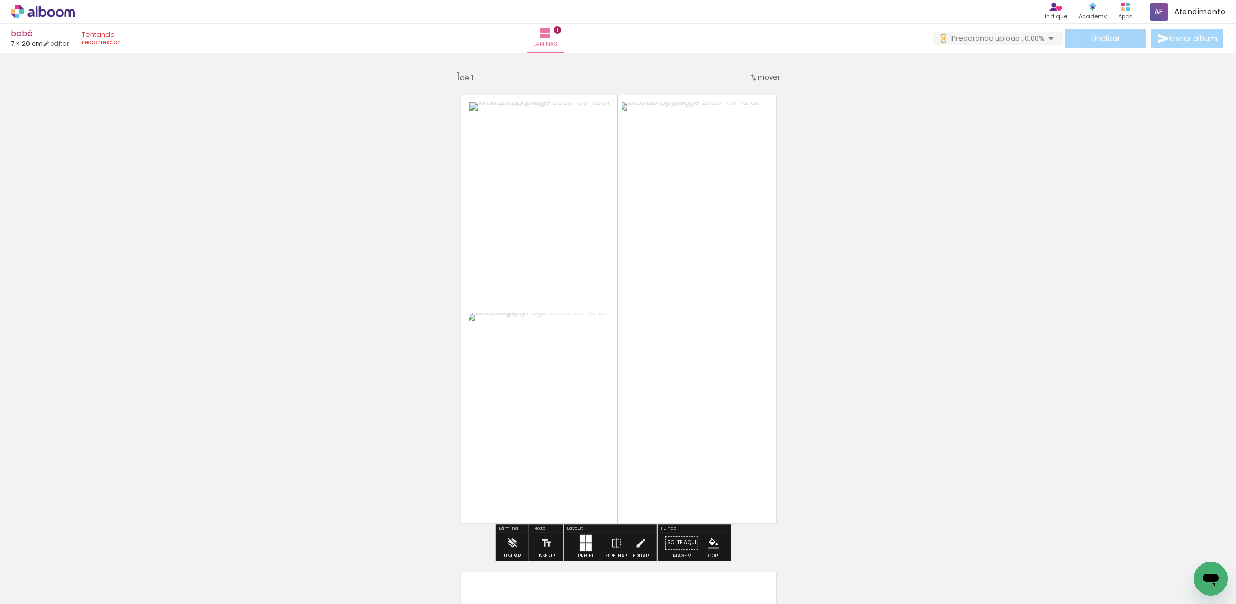
drag, startPoint x: 705, startPoint y: 181, endPoint x: 1014, endPoint y: 213, distance: 310.6
click at [1014, 213] on div "Inserir lâmina 1 de 1" at bounding box center [618, 534] width 1236 height 954
drag, startPoint x: 1228, startPoint y: 0, endPoint x: 679, endPoint y: 232, distance: 596.8
click at [1089, 40] on div "Finalizar Enviar álbum" at bounding box center [1079, 38] width 292 height 19
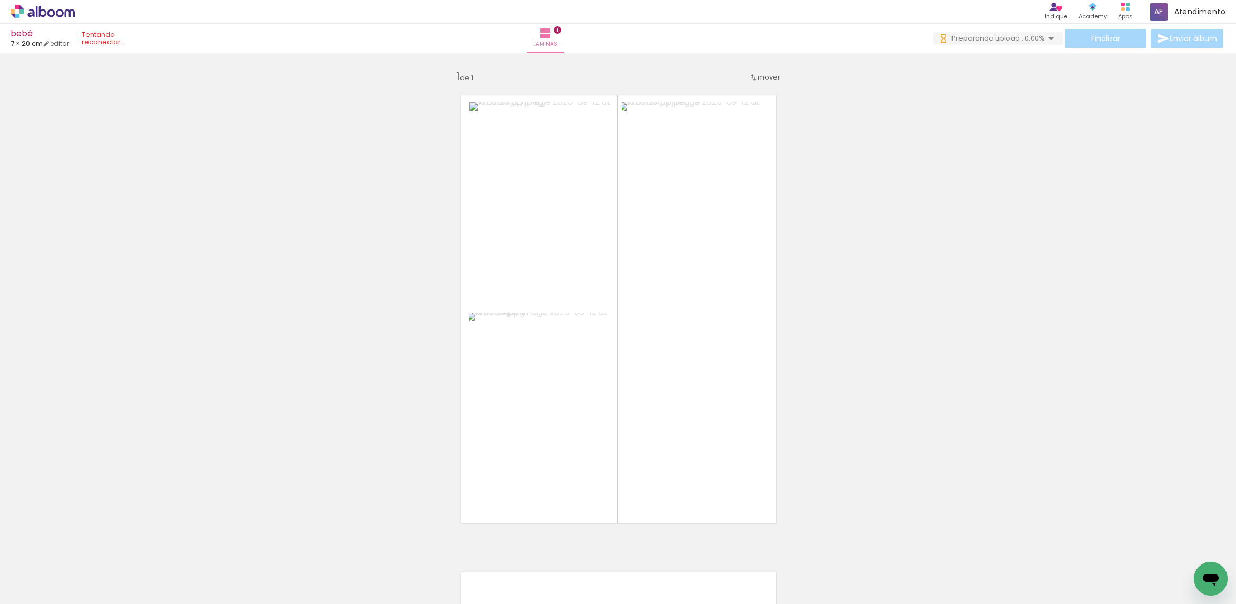
drag, startPoint x: 1232, startPoint y: 1, endPoint x: 684, endPoint y: 245, distance: 600.7
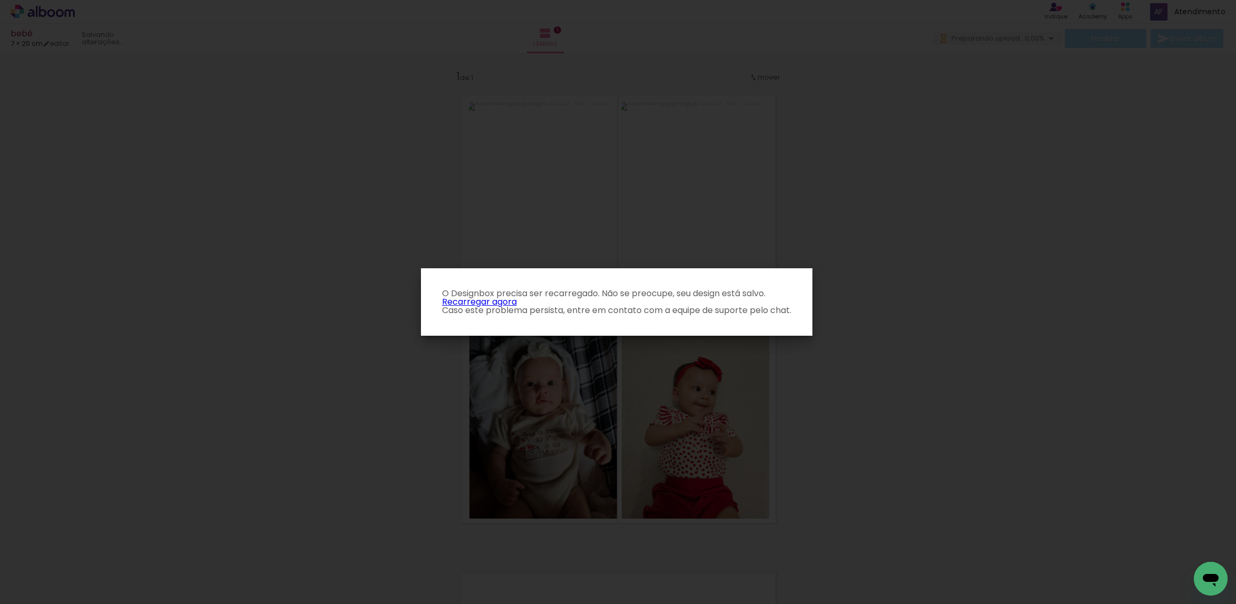
click at [490, 304] on p "O Designbox precisa ser recarregado. Não se preocupe, seu design está salvo. Re…" at bounding box center [617, 301] width 375 height 25
click at [497, 303] on link "Recarregar agora" at bounding box center [479, 302] width 75 height 12
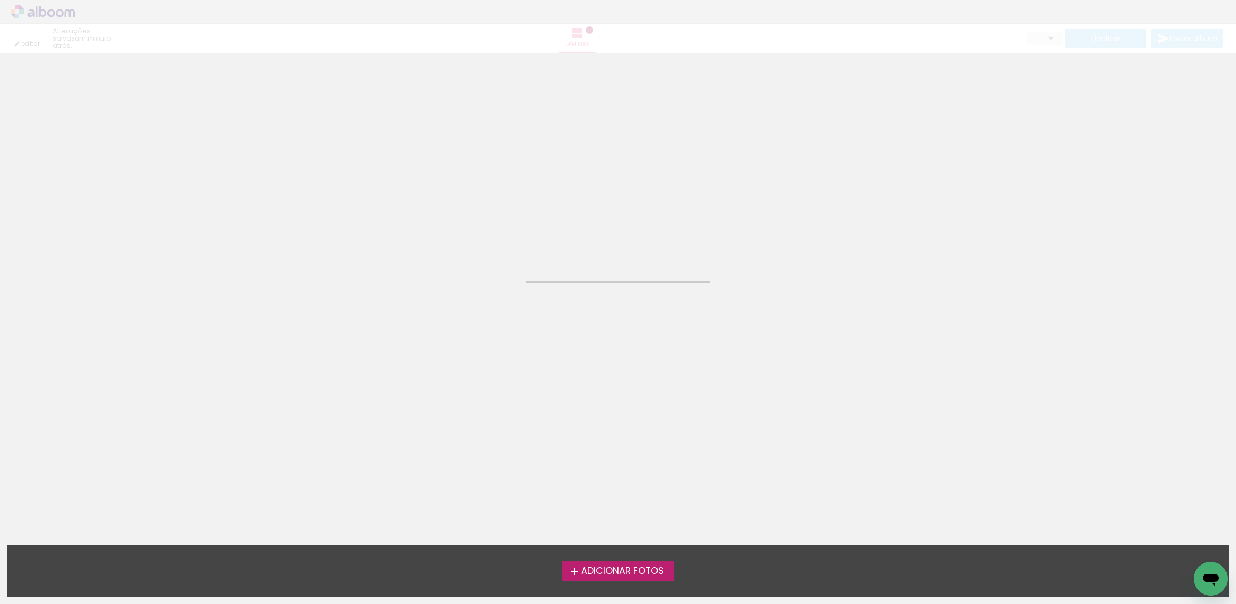
click at [628, 574] on span "Adicionar Fotos" at bounding box center [622, 571] width 83 height 9
click at [0, 0] on input "file" at bounding box center [0, 0] width 0 height 0
